Goal: Book appointment/travel/reservation

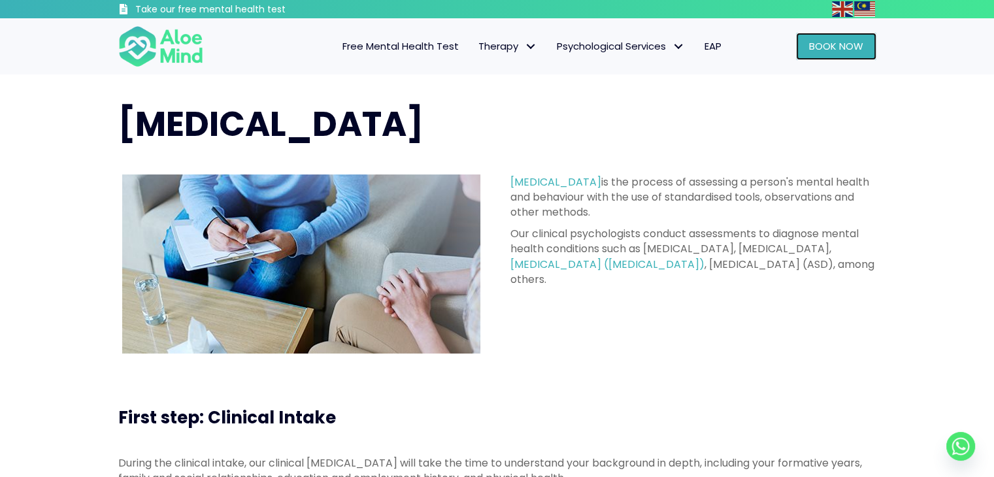
click at [827, 44] on span "Book Now" at bounding box center [836, 46] width 54 height 14
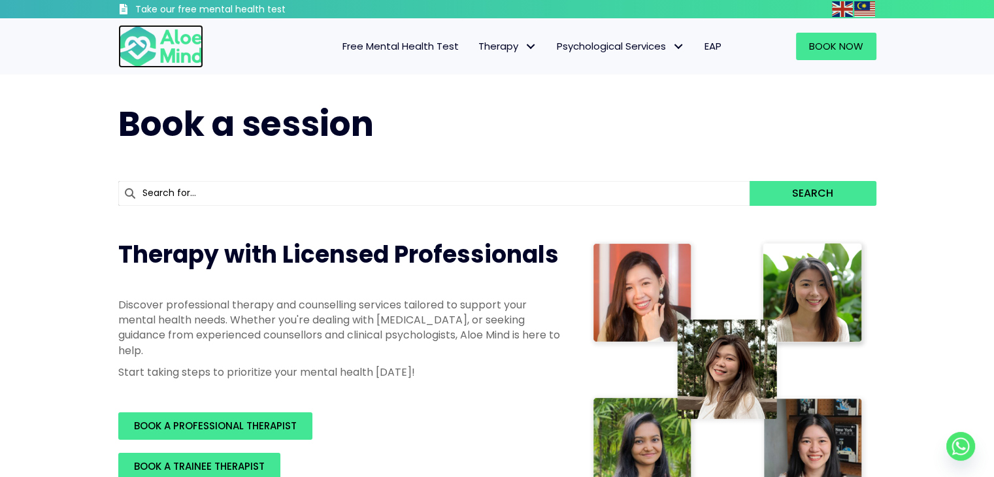
click at [150, 46] on img at bounding box center [160, 46] width 85 height 43
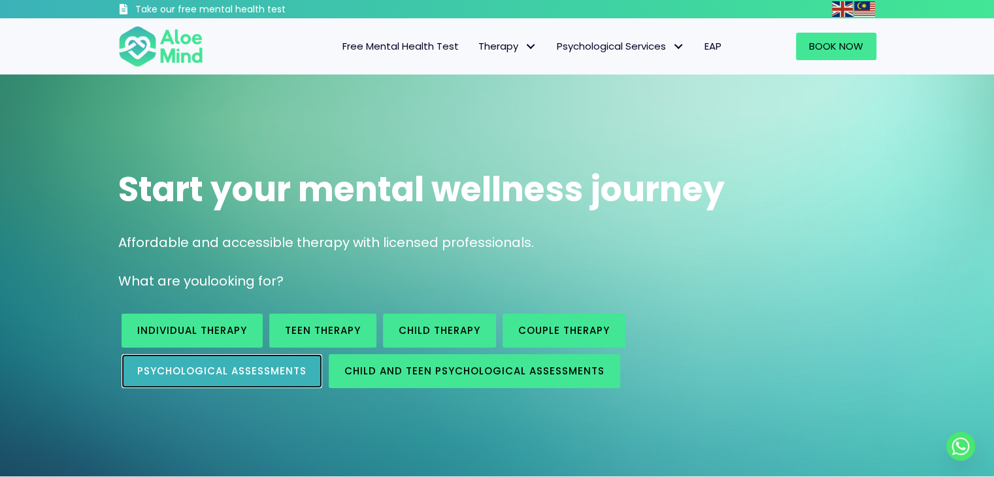
click at [256, 384] on link "Psychological assessments" at bounding box center [222, 371] width 201 height 34
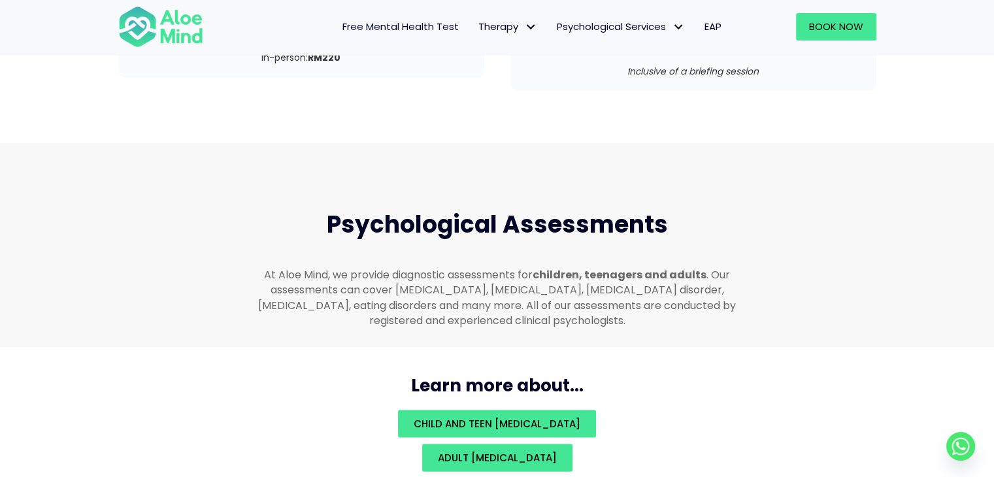
scroll to position [2777, 0]
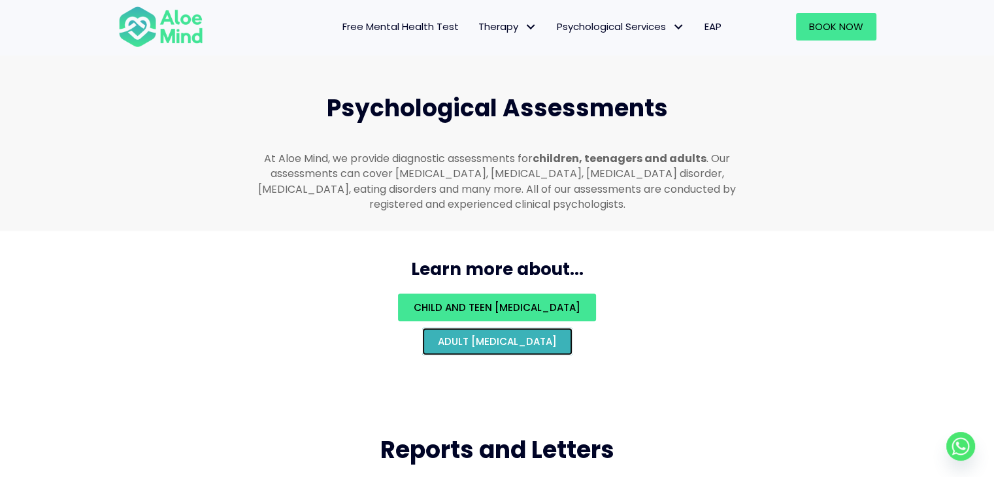
click at [455, 335] on span "Adult psychological assessment" at bounding box center [497, 342] width 119 height 14
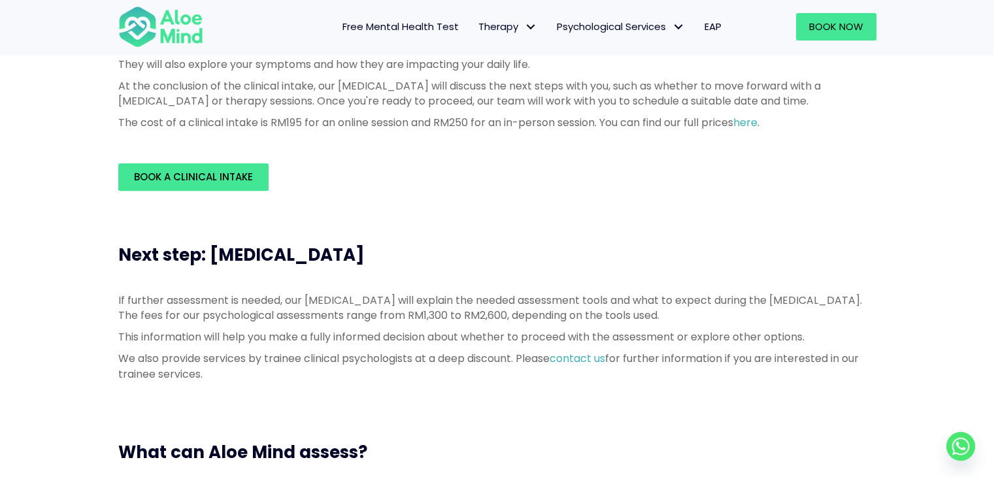
scroll to position [262, 0]
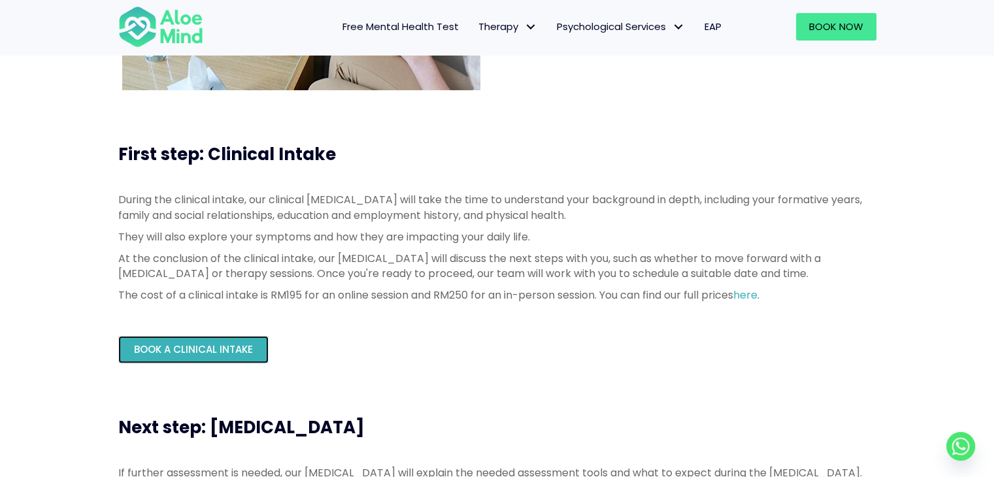
click at [182, 346] on span "Book a Clinical Intake" at bounding box center [193, 350] width 119 height 14
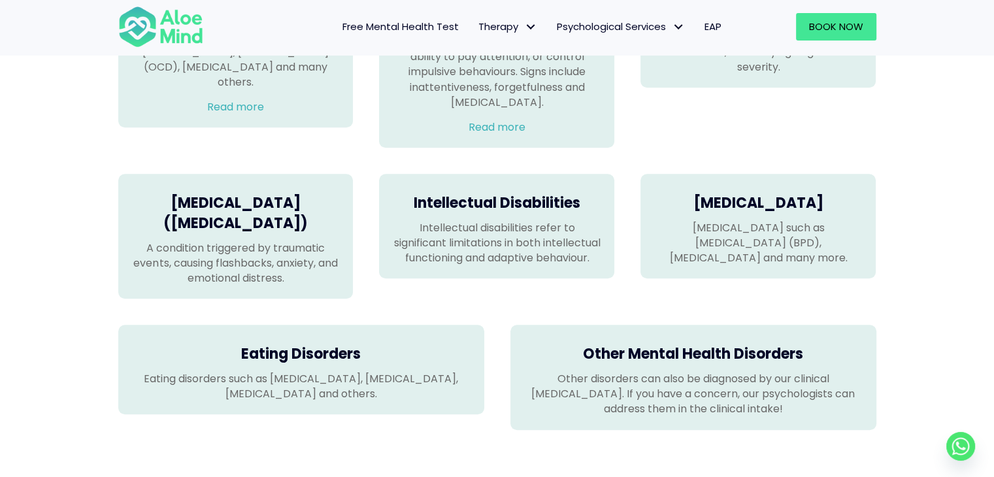
scroll to position [1111, 0]
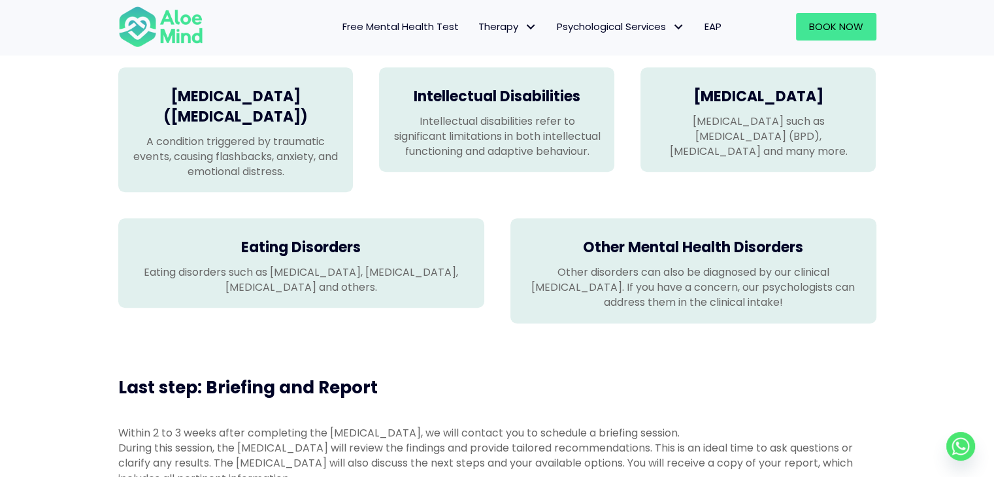
click at [378, 231] on div "Eating Disorders Eating disorders such as [MEDICAL_DATA], [MEDICAL_DATA], [MEDI…" at bounding box center [301, 263] width 392 height 116
